Goal: Task Accomplishment & Management: Complete application form

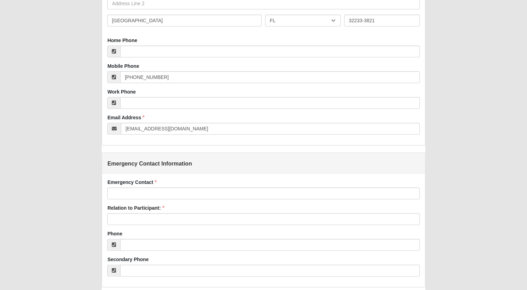
scroll to position [210, 0]
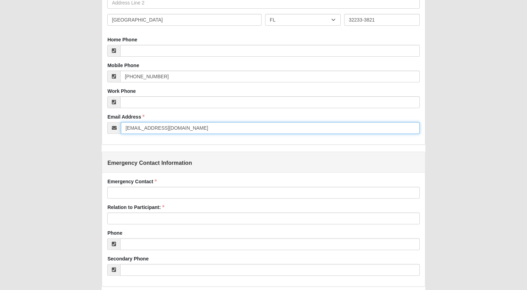
drag, startPoint x: 196, startPoint y: 131, endPoint x: 79, endPoint y: 151, distance: 118.1
click at [79, 151] on div "Agreement Entry Added: 8/19/2025 Short Term Mission Participant Agreement Digit…" at bounding box center [263, 126] width 500 height 654
type input "jparish@watsonrealtycorp.com"
type input "[PHONE_NUMBER]"
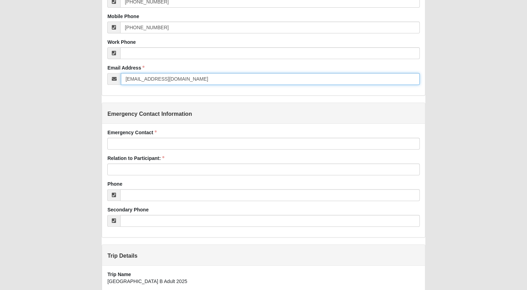
scroll to position [262, 0]
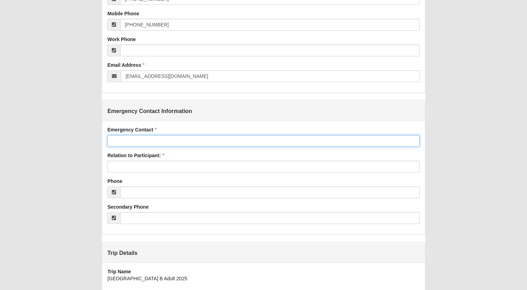
click at [122, 141] on input "Emergency Contact" at bounding box center [263, 141] width 312 height 12
type input "J"
type input "[PERSON_NAME]"
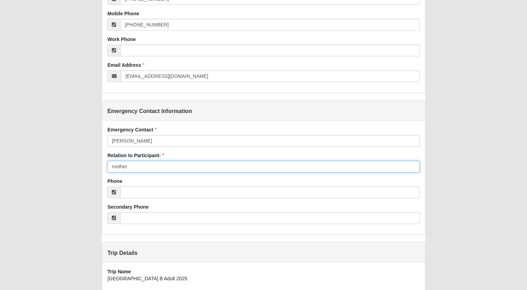
type input "mother"
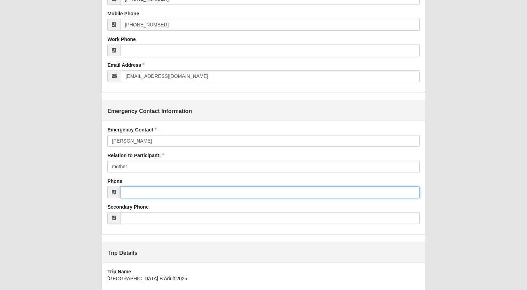
click at [134, 194] on input "Phone" at bounding box center [269, 193] width 299 height 12
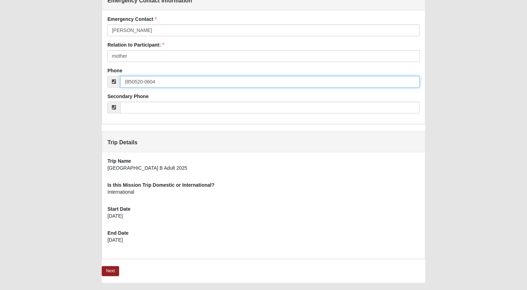
scroll to position [390, 0]
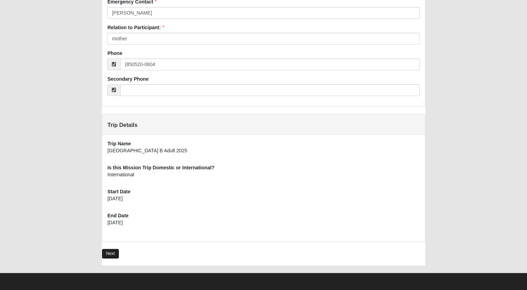
type input "(850) 520-0604"
click at [110, 253] on link "Next" at bounding box center [110, 254] width 17 height 10
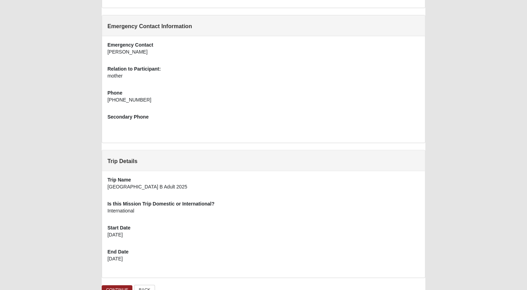
scroll to position [316, 0]
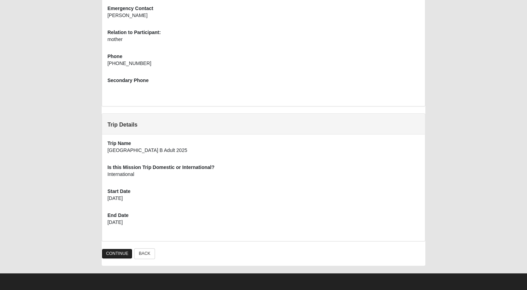
click at [120, 256] on link "CONTINUE" at bounding box center [117, 254] width 31 height 10
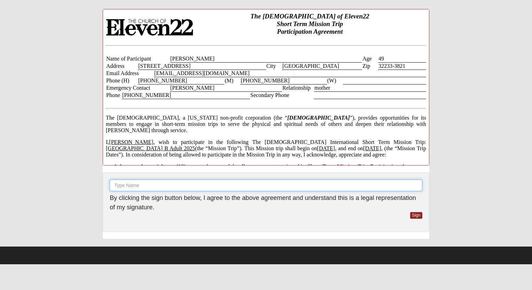
click at [136, 185] on input "text" at bounding box center [266, 186] width 313 height 12
type input "Julianne Parish"
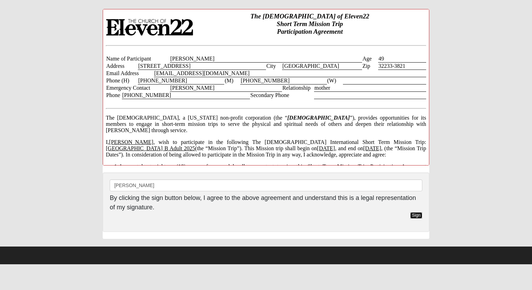
click at [415, 215] on link "Sign" at bounding box center [416, 215] width 12 height 7
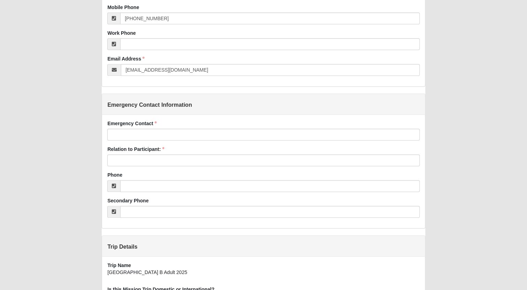
scroll to position [268, 0]
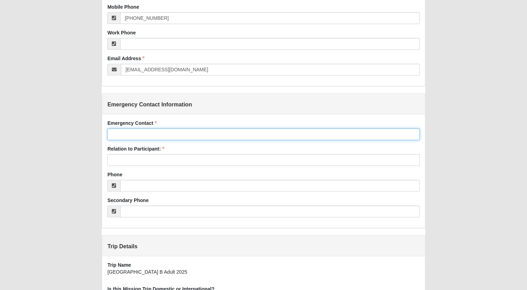
click at [134, 137] on input "Emergency Contact" at bounding box center [263, 134] width 312 height 12
type input "[PERSON_NAME]"
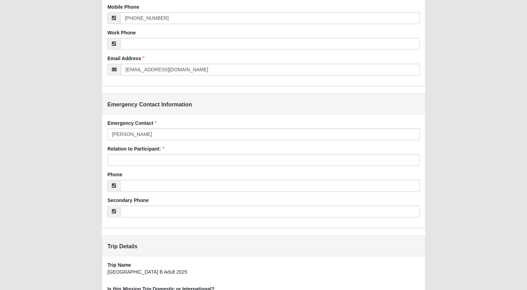
type input "mother"
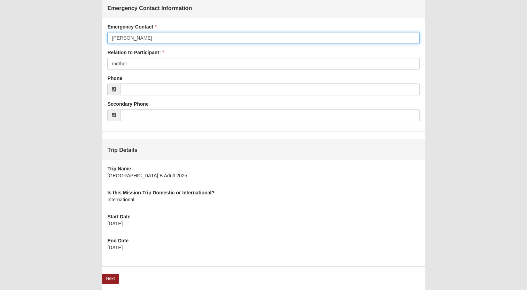
scroll to position [390, 0]
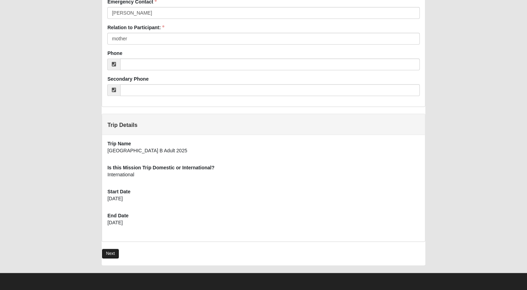
click at [113, 251] on link "Next" at bounding box center [110, 254] width 17 height 10
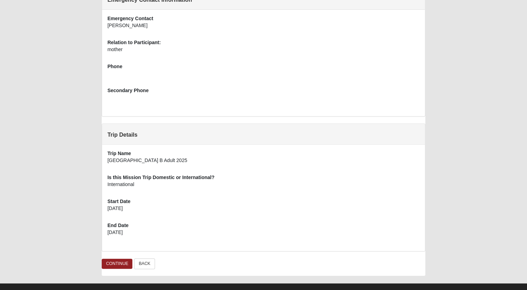
scroll to position [316, 0]
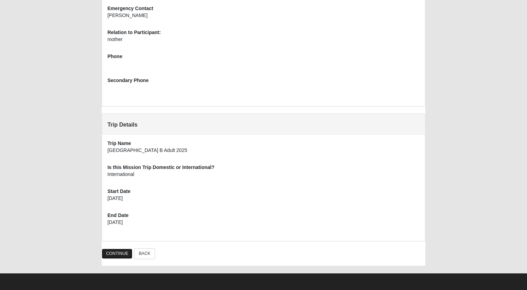
click at [116, 257] on link "CONTINUE" at bounding box center [117, 254] width 31 height 10
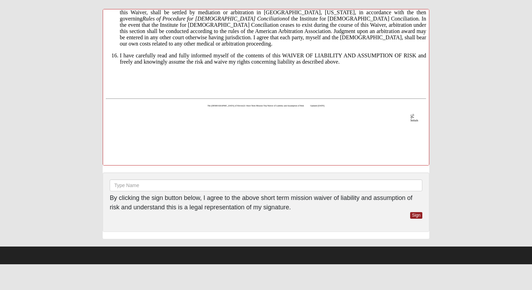
scroll to position [933, 0]
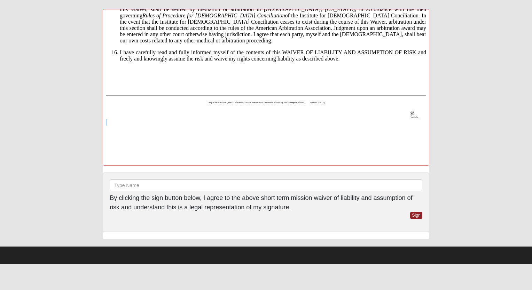
drag, startPoint x: 166, startPoint y: 152, endPoint x: 163, endPoint y: 142, distance: 10.8
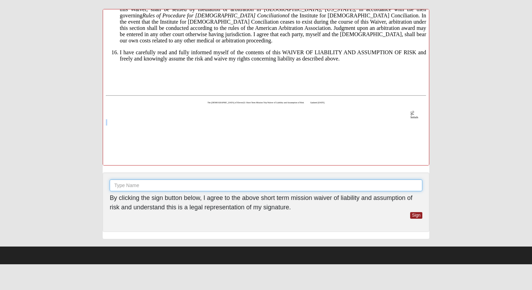
click at [165, 188] on input "text" at bounding box center [266, 186] width 313 height 12
type input "[PERSON_NAME]"
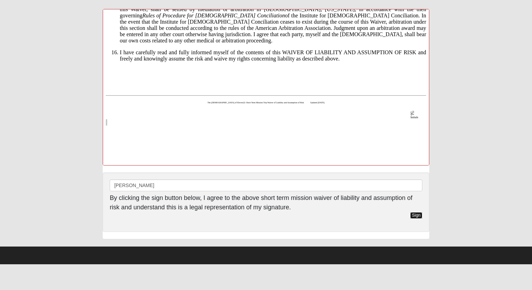
click at [415, 215] on link "Sign" at bounding box center [416, 215] width 12 height 7
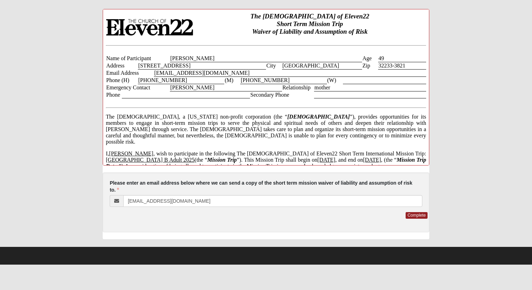
scroll to position [0, 0]
click at [419, 216] on link "Complete" at bounding box center [417, 215] width 22 height 7
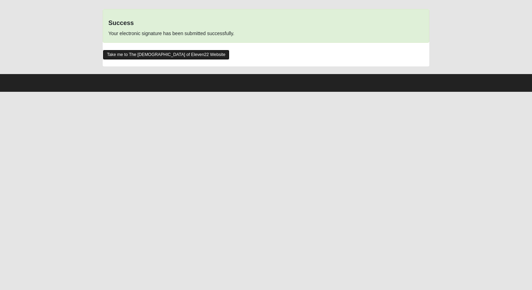
click at [158, 52] on link "Take me to The [DEMOGRAPHIC_DATA] of Eleven22 Website" at bounding box center [166, 55] width 127 height 10
